Goal: Task Accomplishment & Management: Use online tool/utility

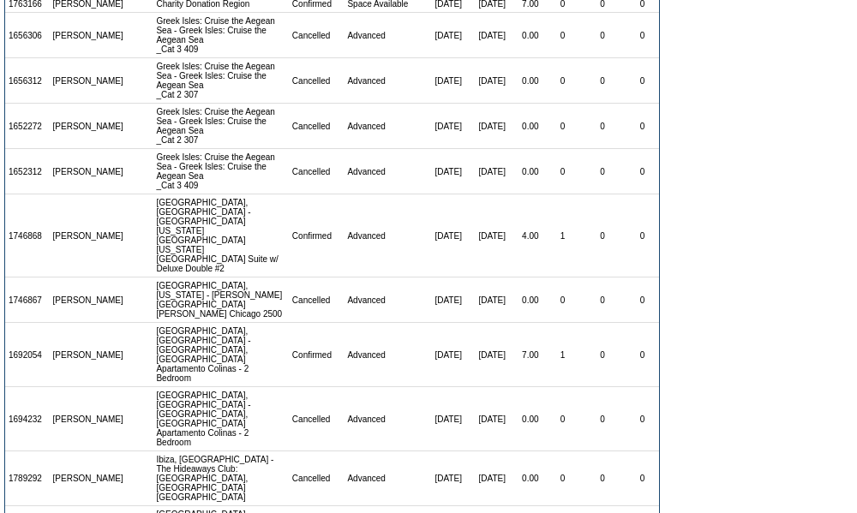
scroll to position [249, 0]
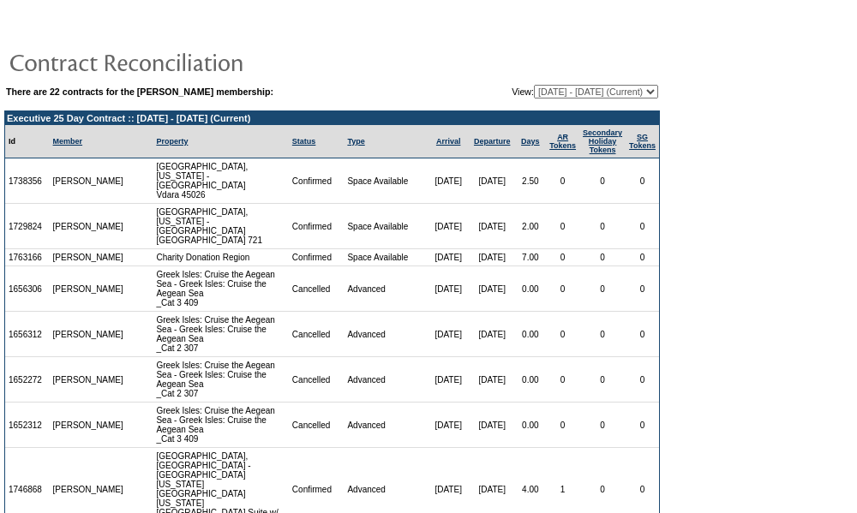
click at [534, 93] on select "[DATE] - [DATE] [DATE] - [DATE] [DATE] - [DATE] [DATE] - [DATE] [DATE] - [DATE]…" at bounding box center [596, 92] width 124 height 14
click at [534, 85] on select "[DATE] - [DATE] [DATE] - [DATE] [DATE] - [DATE] [DATE] - [DATE] [DATE] - [DATE]…" at bounding box center [596, 92] width 124 height 14
click at [534, 91] on select "[DATE] - [DATE] [DATE] - [DATE] [DATE] - [DATE] [DATE] - [DATE] [DATE] - [DATE]…" at bounding box center [596, 92] width 124 height 14
select select "139857"
click at [534, 85] on select "[DATE] - [DATE] [DATE] - [DATE] [DATE] - [DATE] [DATE] - [DATE] [DATE] - [DATE]…" at bounding box center [596, 92] width 124 height 14
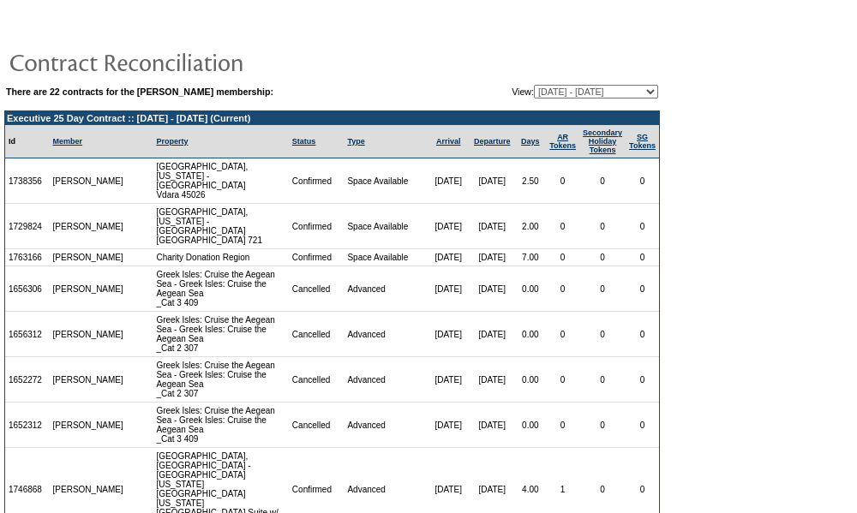
scroll to position [14, 0]
